Goal: Information Seeking & Learning: Learn about a topic

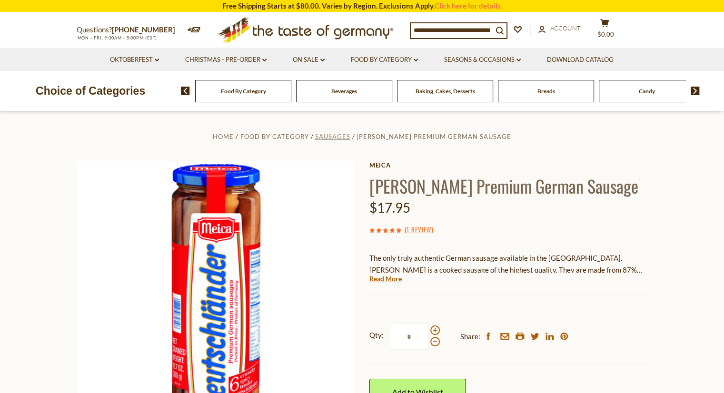
click at [329, 138] on span "Sausages" at bounding box center [332, 137] width 35 height 8
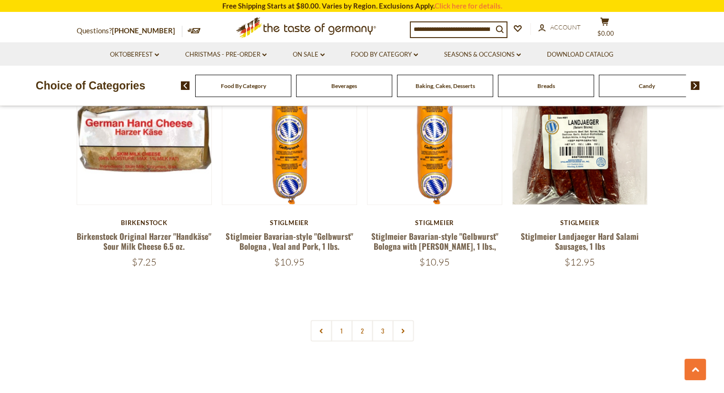
scroll to position [2220, 0]
click at [362, 320] on link "2" at bounding box center [361, 330] width 21 height 21
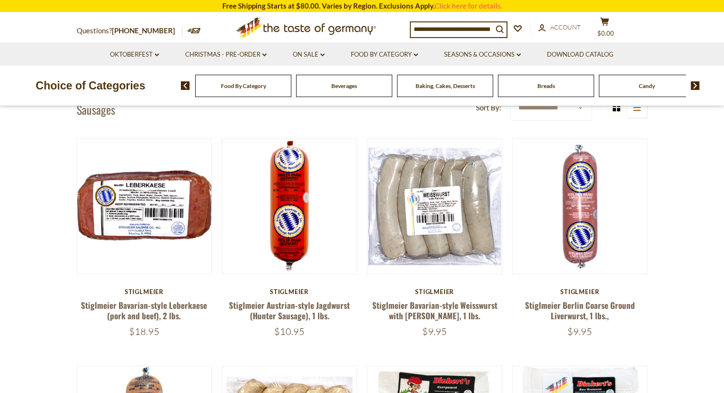
scroll to position [257, 0]
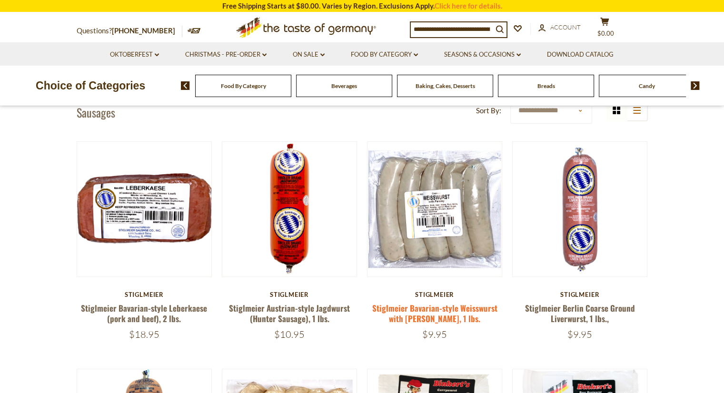
click at [411, 310] on link "Stiglmeier Bavarian-style Weisswurst with Parsley, 1 lbs." at bounding box center [434, 313] width 125 height 22
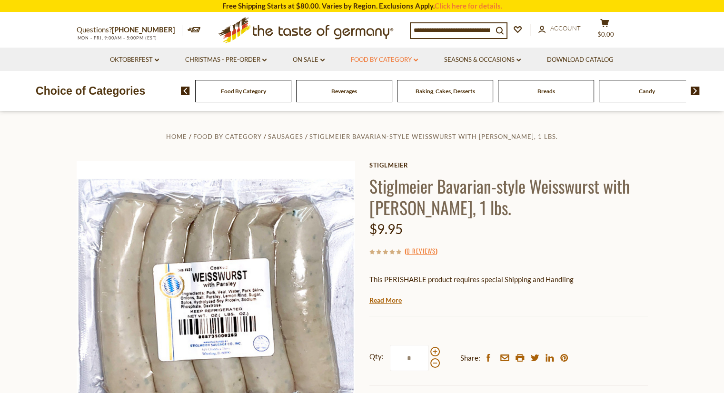
click at [404, 58] on link "Food By Category dropdown_arrow" at bounding box center [384, 60] width 67 height 10
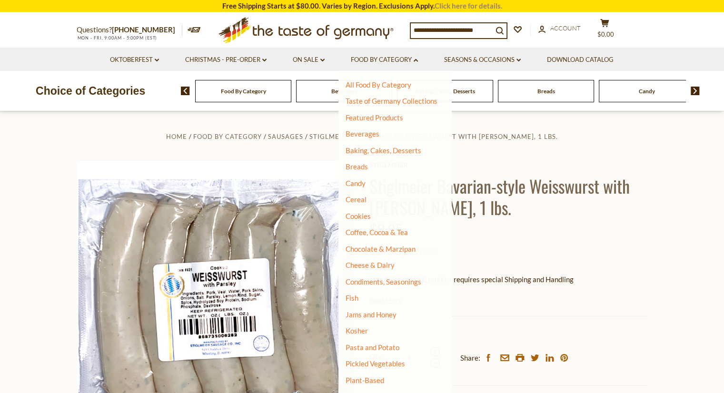
click at [444, 5] on link "Click here for details." at bounding box center [469, 5] width 68 height 9
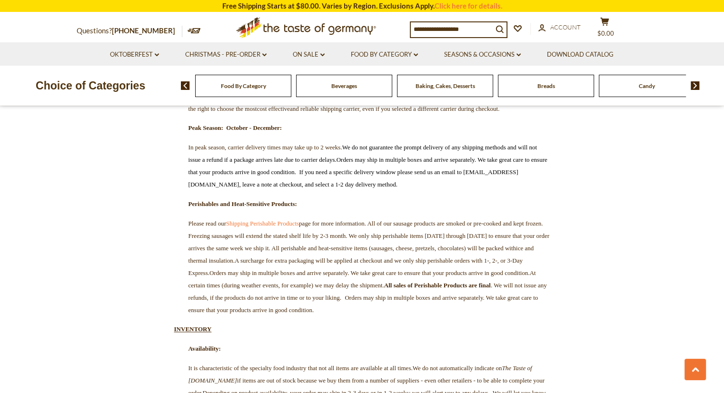
scroll to position [1162, 0]
click at [375, 58] on link "Food By Category dropdown_arrow" at bounding box center [384, 55] width 67 height 10
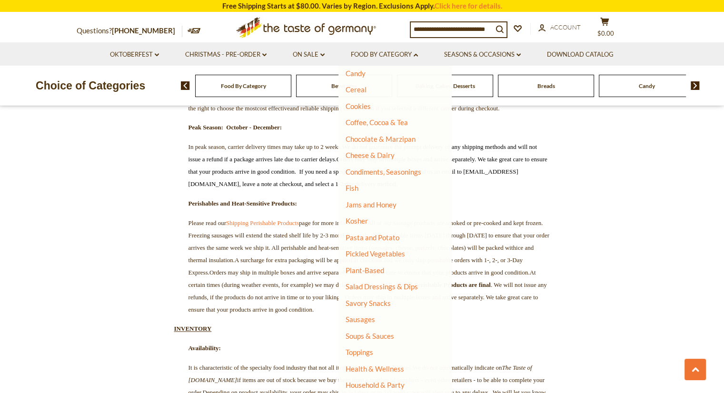
scroll to position [120, 0]
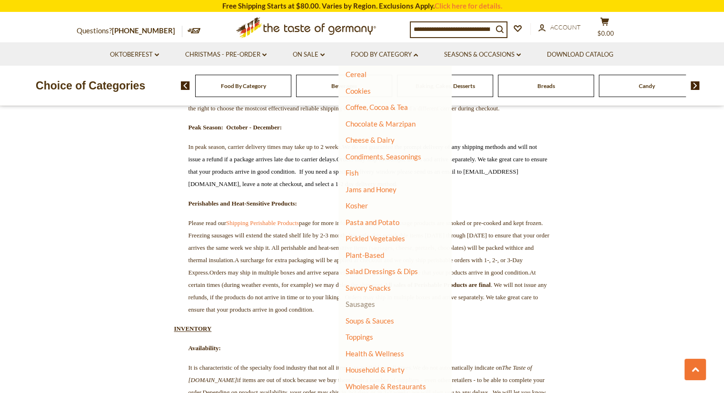
click at [365, 303] on link "Sausages" at bounding box center [361, 304] width 30 height 9
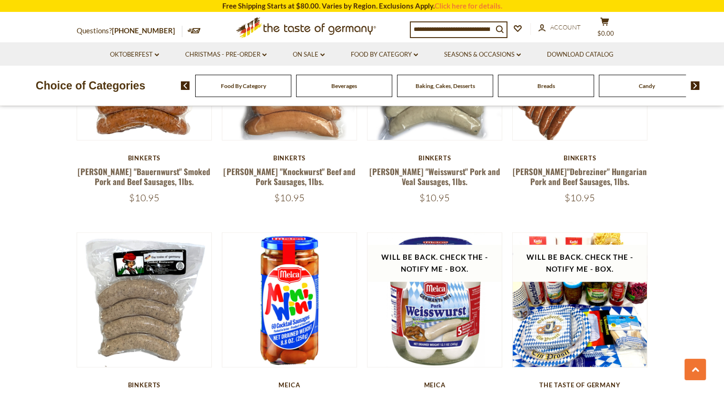
scroll to position [1085, 0]
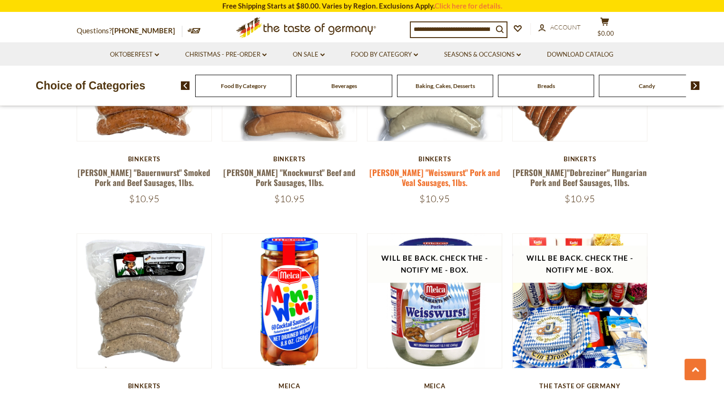
click at [444, 167] on link "[PERSON_NAME] "Weisswurst" Pork and Veal Sausages, 1lbs." at bounding box center [434, 178] width 131 height 22
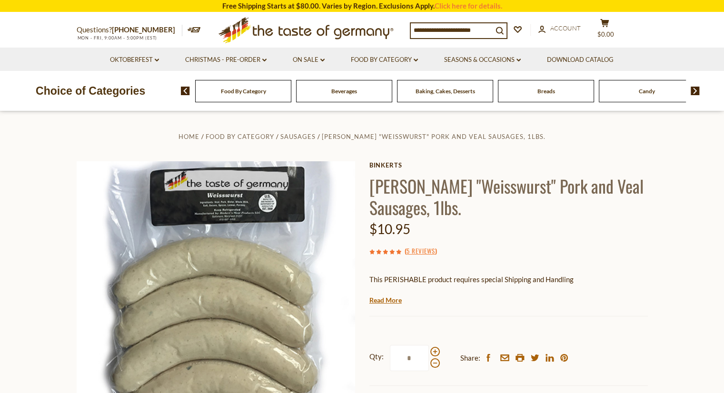
scroll to position [156, 0]
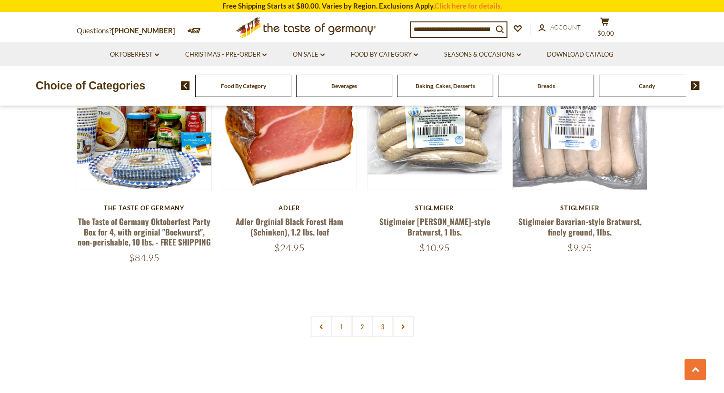
scroll to position [2202, 0]
click at [145, 53] on link "Oktoberfest dropdown_arrow" at bounding box center [134, 55] width 49 height 10
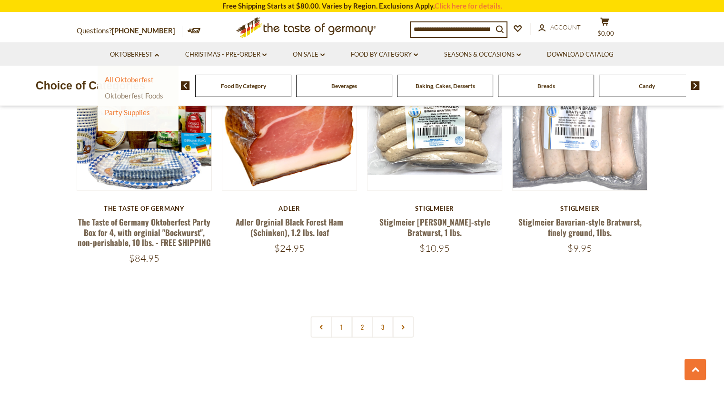
click at [137, 93] on link "Oktoberfest Foods" at bounding box center [134, 95] width 59 height 9
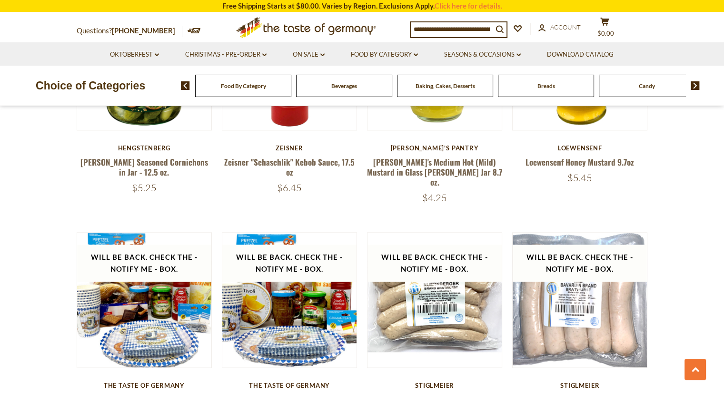
scroll to position [1165, 0]
